Goal: Task Accomplishment & Management: Manage account settings

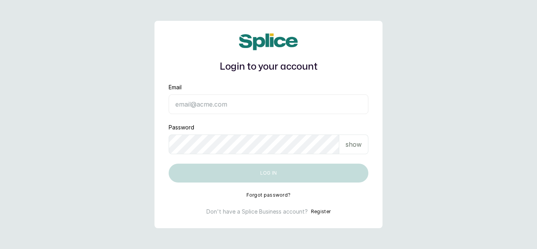
click at [178, 106] on input "Email" at bounding box center [269, 104] width 200 height 20
type input "[EMAIL_ADDRESS][DOMAIN_NAME]"
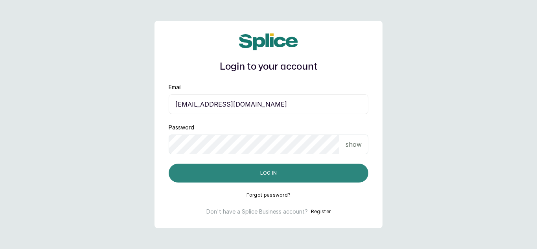
click at [317, 175] on button "Log in" at bounding box center [269, 172] width 200 height 19
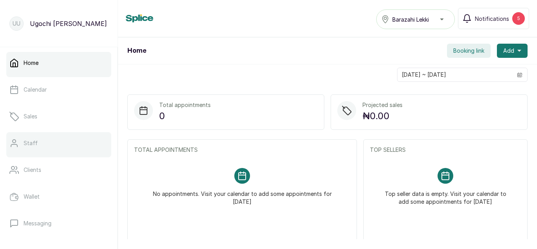
click at [37, 147] on link "Staff" at bounding box center [58, 143] width 105 height 22
